Goal: Task Accomplishment & Management: Use online tool/utility

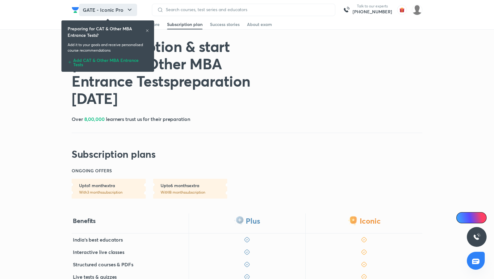
click at [125, 9] on button "GATE - Iconic Pro" at bounding box center [108, 10] width 58 height 12
click at [103, 60] on div "Add CAT & Other MBA Entrance Tests" at bounding box center [108, 61] width 80 height 11
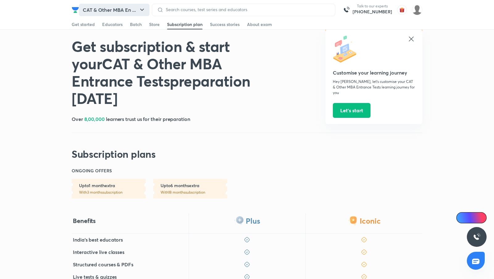
click at [128, 10] on button "CAT & Other MBA En ..." at bounding box center [114, 10] width 70 height 12
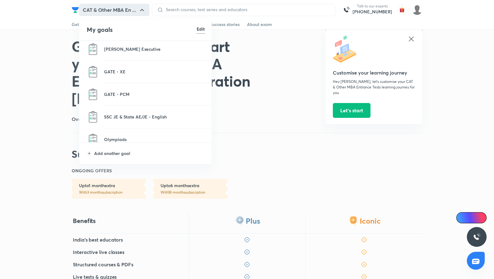
scroll to position [305, 0]
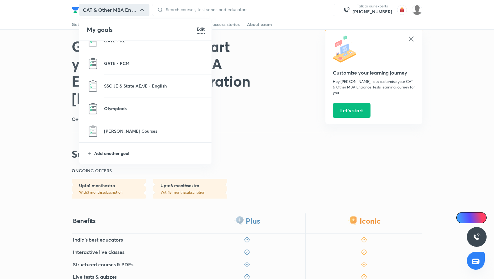
click at [123, 152] on p "Add another goal" at bounding box center [149, 153] width 111 height 6
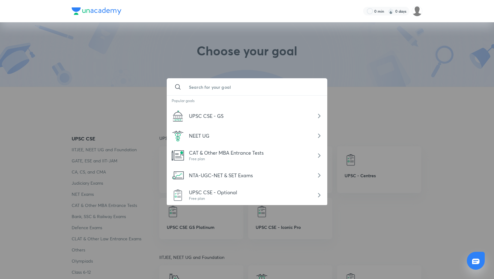
click at [212, 86] on input "text" at bounding box center [253, 86] width 138 height 17
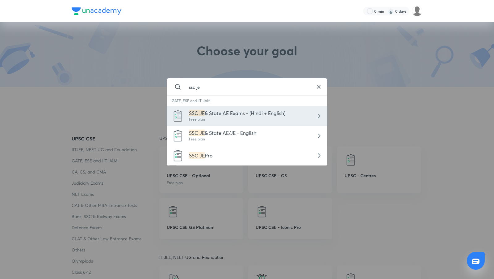
click at [246, 108] on div "SSC JE & State AE Exams - (Hindi + English) Free plan" at bounding box center [247, 116] width 161 height 20
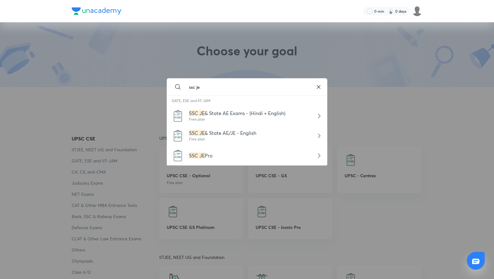
type input "SSC JE & State AE Exams - (Hindi + English)"
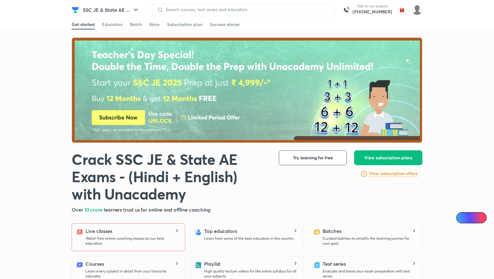
scroll to position [35, 0]
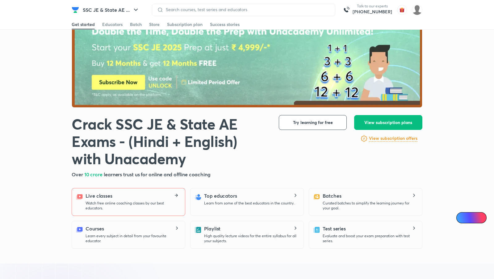
click at [163, 201] on p "Watch free online coaching classes by our best educators." at bounding box center [133, 206] width 95 height 10
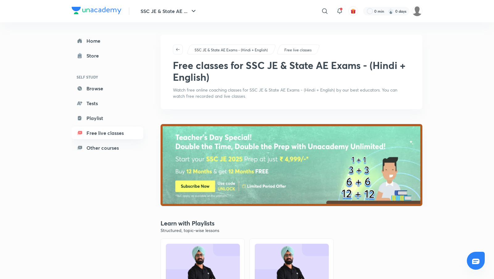
click at [101, 137] on link "Free live classes" at bounding box center [108, 133] width 72 height 12
click at [101, 135] on link "Free live classes" at bounding box center [108, 133] width 72 height 12
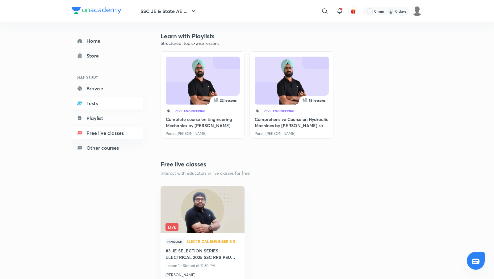
click at [86, 104] on link "Tests" at bounding box center [108, 103] width 72 height 12
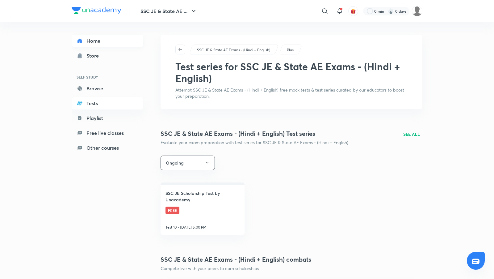
click at [90, 42] on link "Home" at bounding box center [108, 41] width 72 height 12
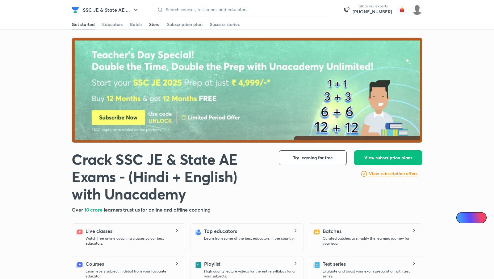
click at [155, 23] on div "Store" at bounding box center [154, 24] width 11 height 6
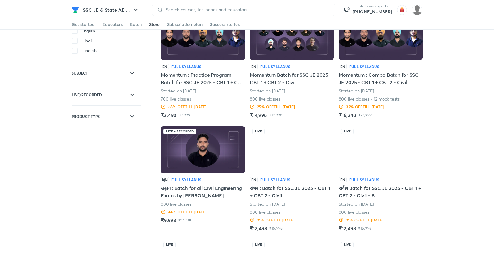
scroll to position [63, 0]
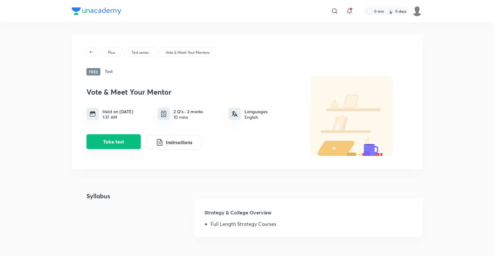
click at [132, 139] on button "Take test" at bounding box center [114, 141] width 54 height 15
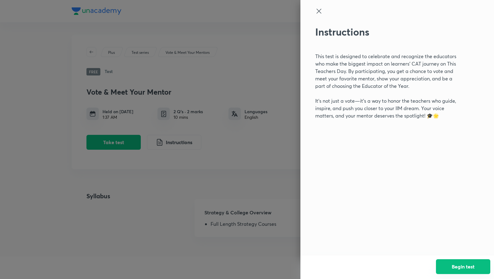
click at [444, 270] on button "Begin test" at bounding box center [463, 266] width 54 height 15
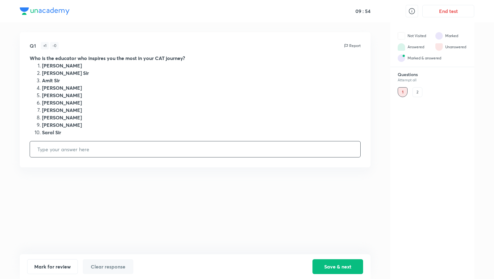
click at [92, 147] on input "text" at bounding box center [195, 149] width 331 height 16
type input "3"
click at [338, 267] on button "Save & next" at bounding box center [338, 265] width 51 height 15
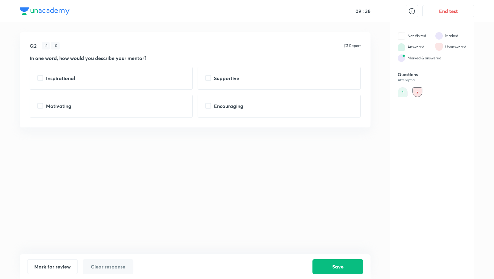
click at [238, 105] on strong "Encouraging" at bounding box center [228, 106] width 29 height 6
checkbox input "true"
click at [350, 265] on button "Save" at bounding box center [338, 265] width 51 height 15
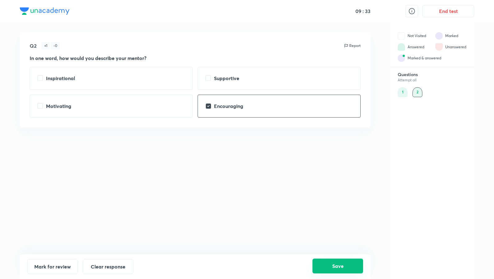
click at [337, 268] on button "Save" at bounding box center [338, 265] width 51 height 15
click at [336, 266] on button "Save" at bounding box center [338, 265] width 51 height 15
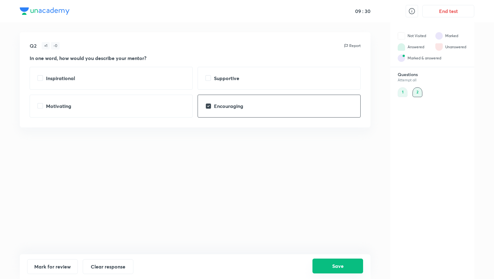
click at [336, 266] on button "Save" at bounding box center [338, 265] width 51 height 15
click at [342, 267] on button "Save" at bounding box center [338, 265] width 51 height 15
click at [335, 268] on button "Save" at bounding box center [338, 265] width 51 height 15
click at [335, 267] on button "Save" at bounding box center [338, 265] width 51 height 15
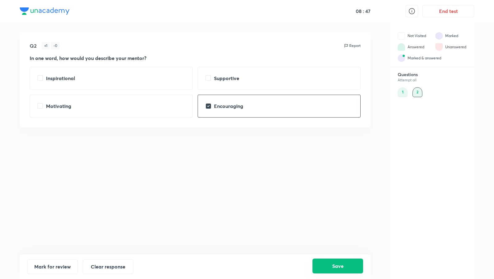
click at [335, 267] on button "Save" at bounding box center [338, 265] width 51 height 15
click at [459, 10] on button "End test" at bounding box center [449, 10] width 52 height 12
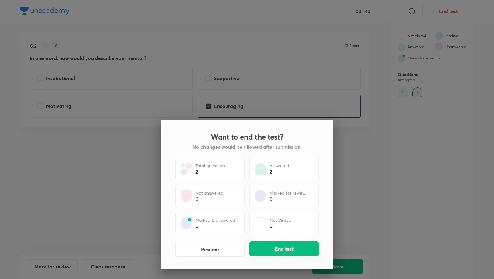
click at [286, 249] on button "End test" at bounding box center [284, 248] width 69 height 15
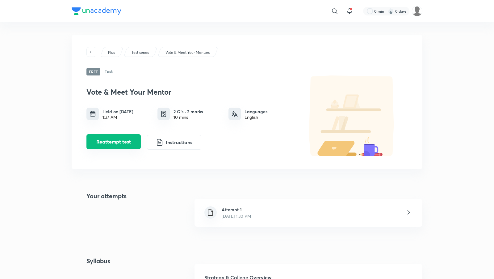
click at [130, 142] on button "Reattempt test" at bounding box center [114, 141] width 54 height 15
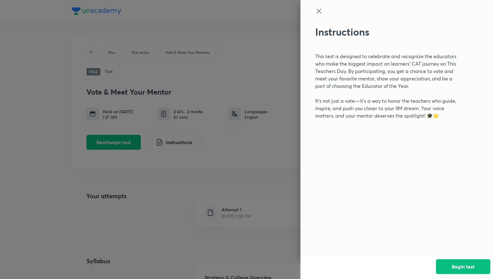
click at [457, 269] on button "Begin test" at bounding box center [463, 266] width 54 height 15
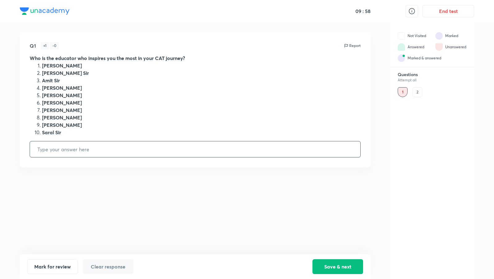
click at [181, 151] on input "text" at bounding box center [195, 149] width 331 height 16
type input "2"
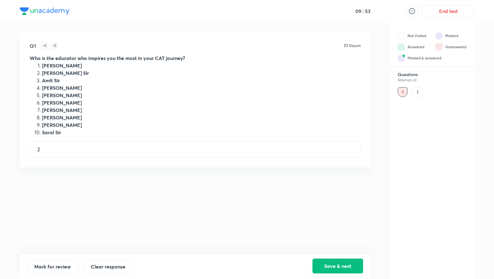
click at [327, 264] on button "Save & next" at bounding box center [338, 265] width 51 height 15
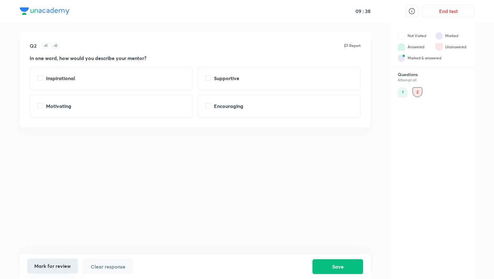
click at [47, 266] on button "Mark for review" at bounding box center [52, 265] width 51 height 15
click at [47, 266] on button "Unmark question" at bounding box center [52, 265] width 51 height 15
click at [404, 96] on div "1" at bounding box center [403, 92] width 10 height 10
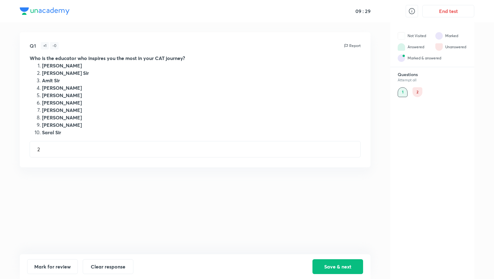
drag, startPoint x: 49, startPoint y: 60, endPoint x: 130, endPoint y: 66, distance: 81.2
click at [130, 66] on div "Who is the educator who inspires you the most in your CAT journey? Alpa Maam Am…" at bounding box center [195, 95] width 331 height 82
drag, startPoint x: 55, startPoint y: 66, endPoint x: 64, endPoint y: 127, distance: 61.6
click at [64, 127] on ol "Alpa Maam Amiya Sir Amit Sir Deepika Maam Juhi Maam Lokesh Sir Rahul Sir Ravi S…" at bounding box center [195, 99] width 331 height 74
click at [40, 137] on div "Q1 + 1 - 0 Report Who is the educator who inspires you the most in your CAT jou…" at bounding box center [195, 99] width 351 height 135
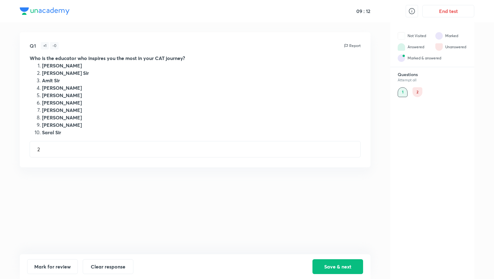
click at [421, 91] on div "2" at bounding box center [418, 92] width 10 height 10
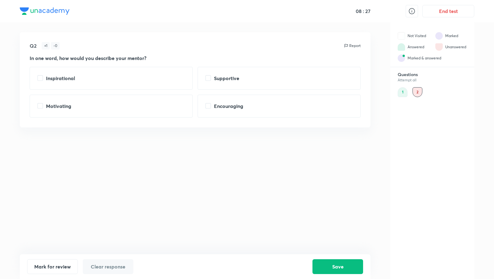
click at [405, 89] on div "1" at bounding box center [403, 92] width 10 height 10
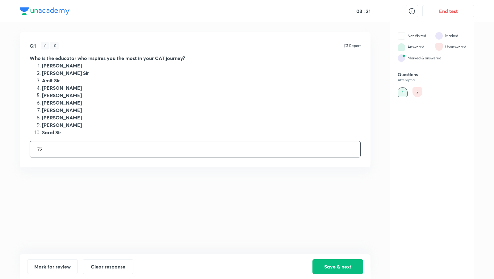
type input "7"
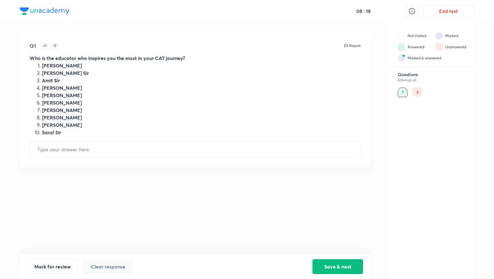
click at [417, 91] on div "2" at bounding box center [418, 92] width 10 height 10
